Goal: Ask a question

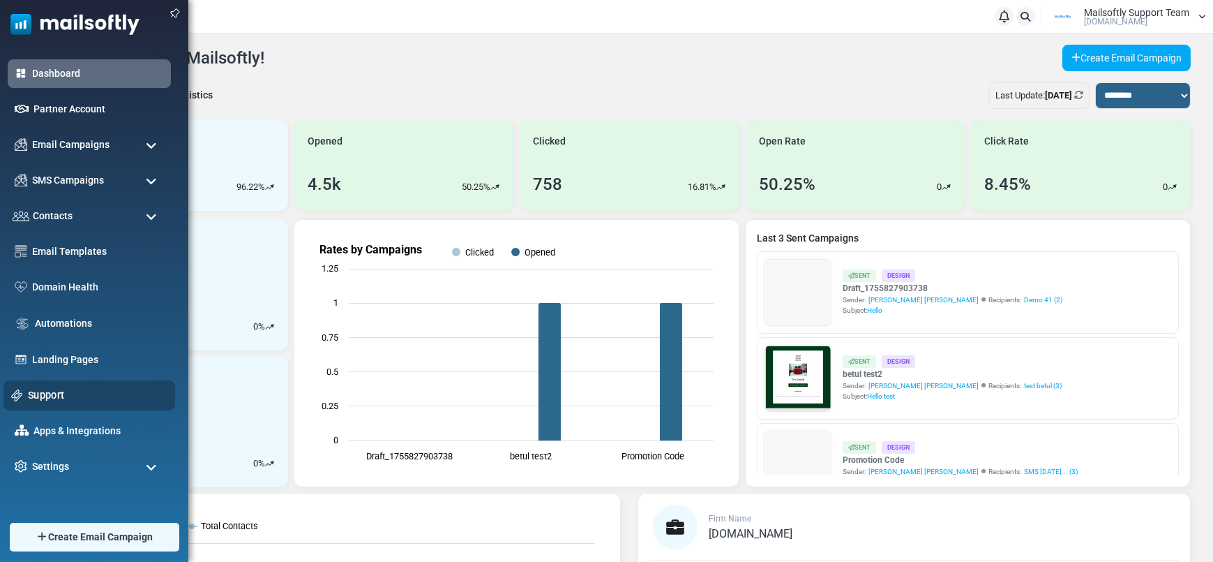
click at [51, 389] on link "Support" at bounding box center [98, 394] width 140 height 15
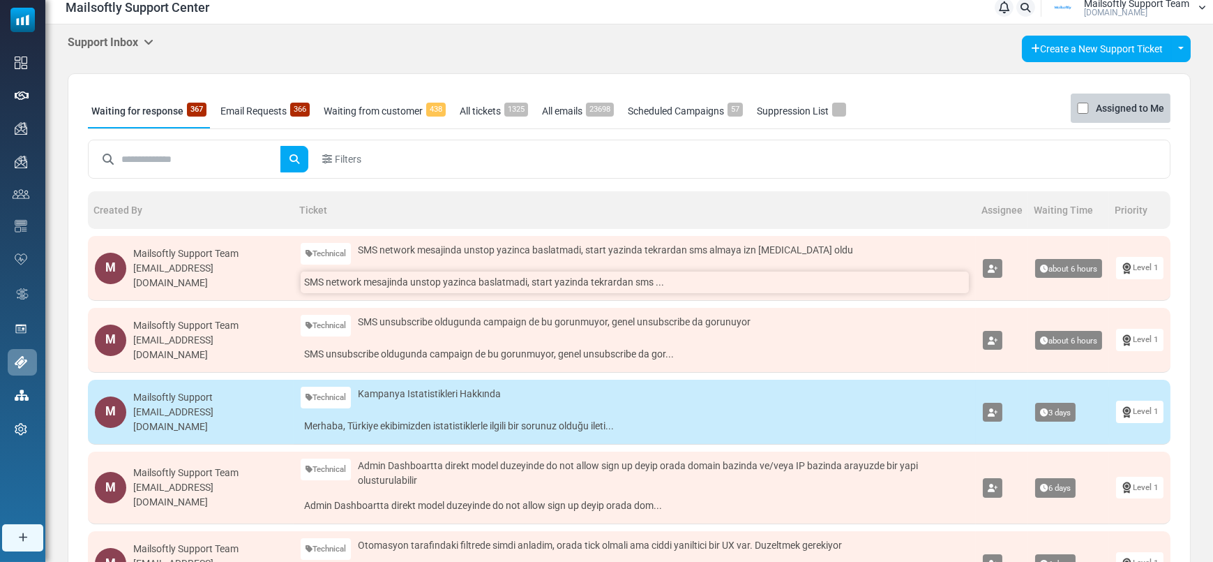
scroll to position [45, 0]
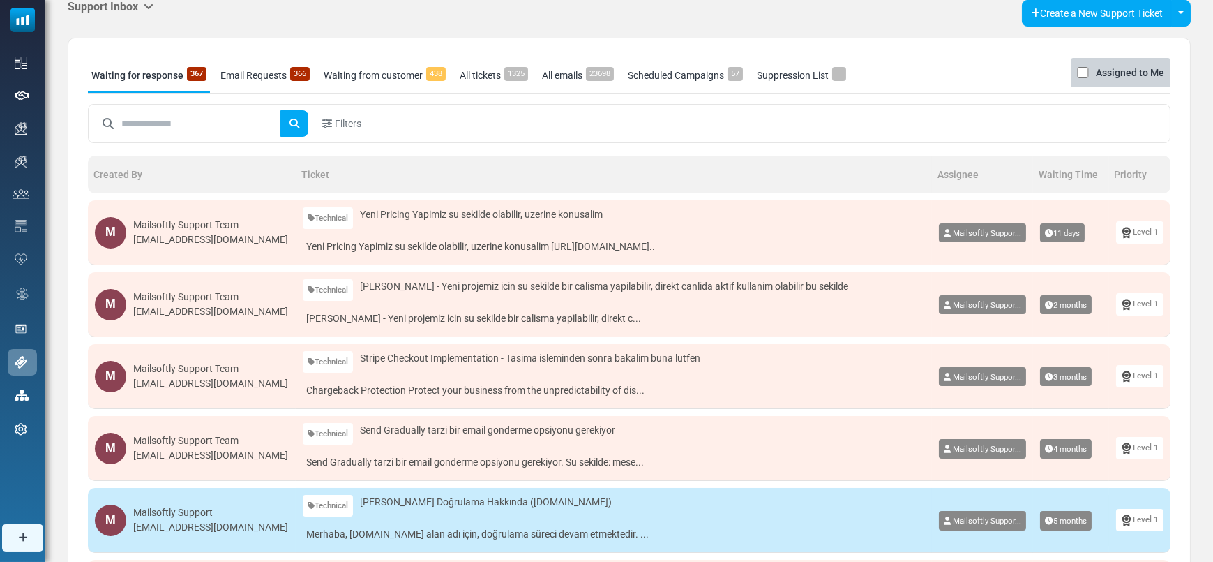
click at [252, 241] on div "M Mailsoftly Support Team alkan@mailsoftly.com" at bounding box center [192, 232] width 194 height 31
